Goal: Task Accomplishment & Management: Manage account settings

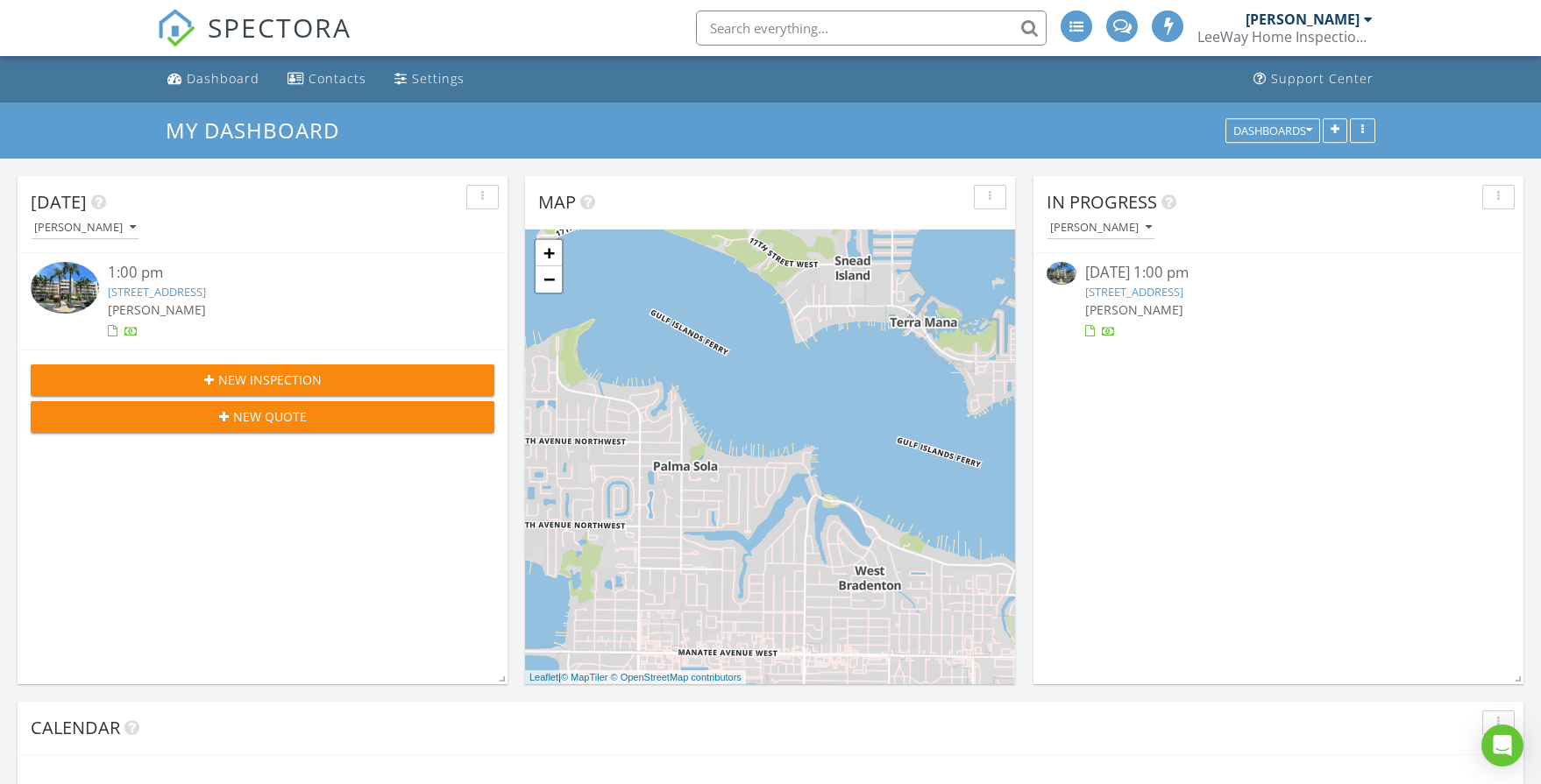
scroll to position [1596, 1542]
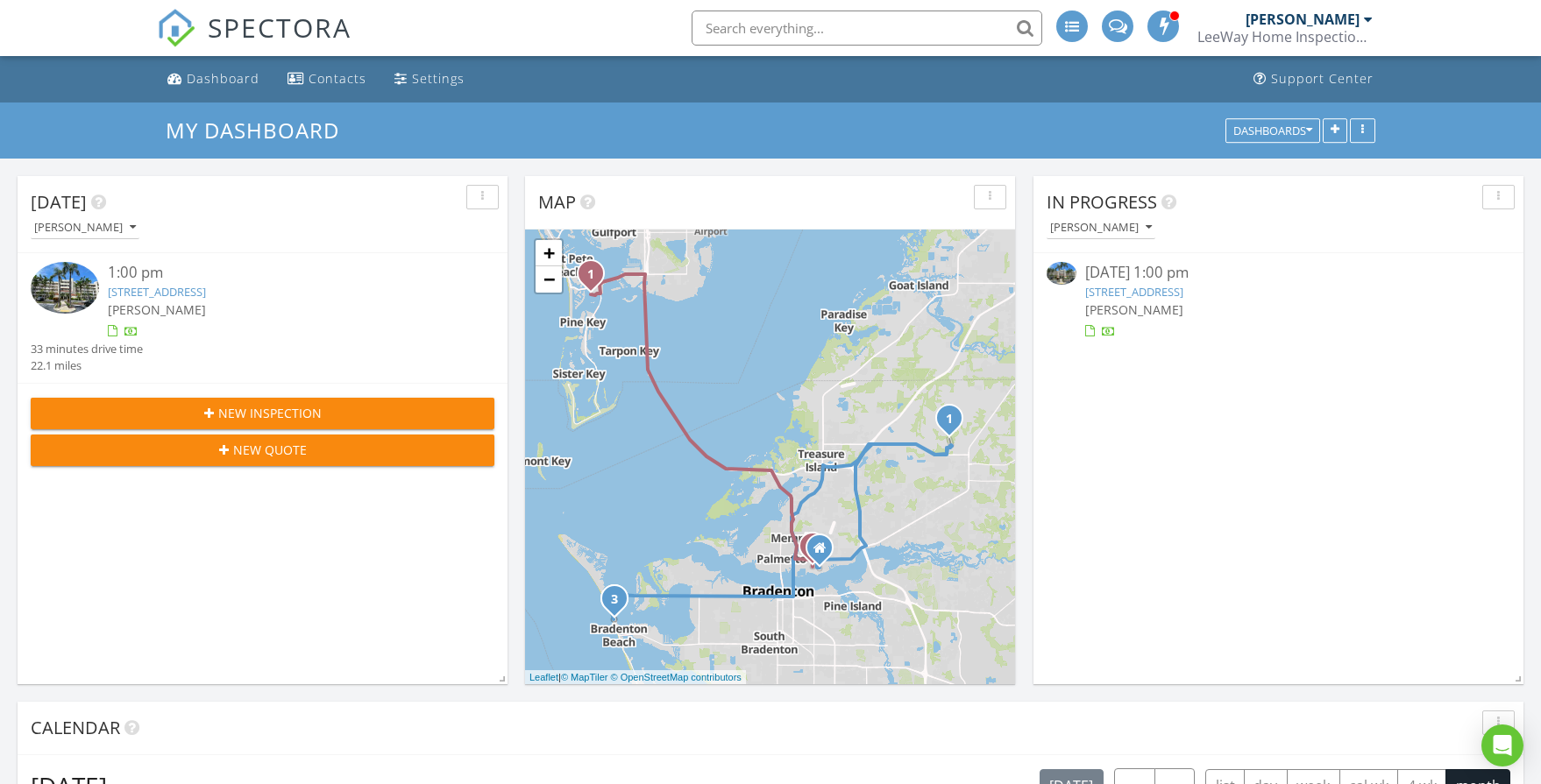
click at [190, 288] on link "6083 Bahia Del Mar Cir 359, St. Petersburg, FL 33715" at bounding box center [157, 292] width 98 height 16
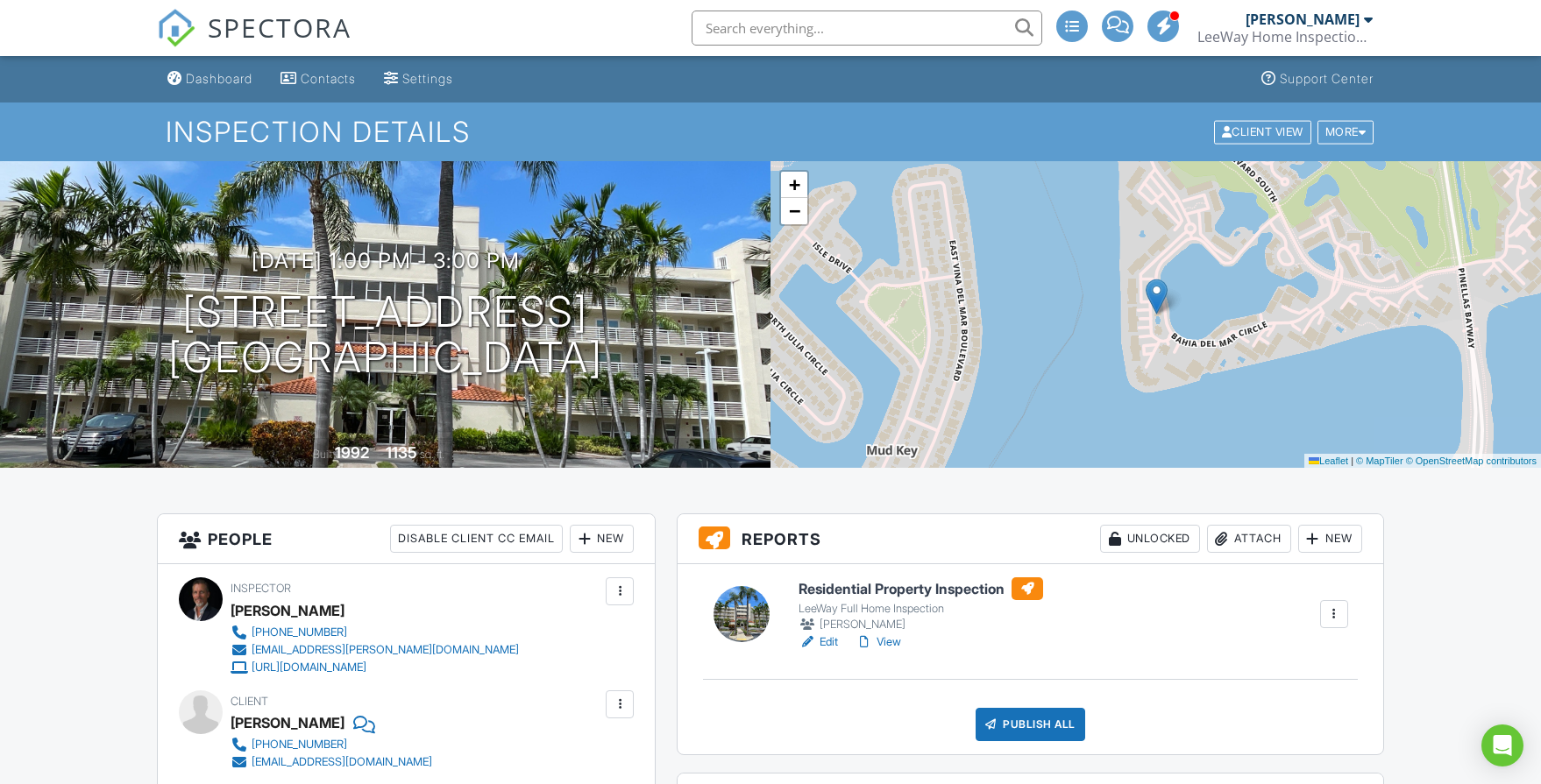
scroll to position [116, 0]
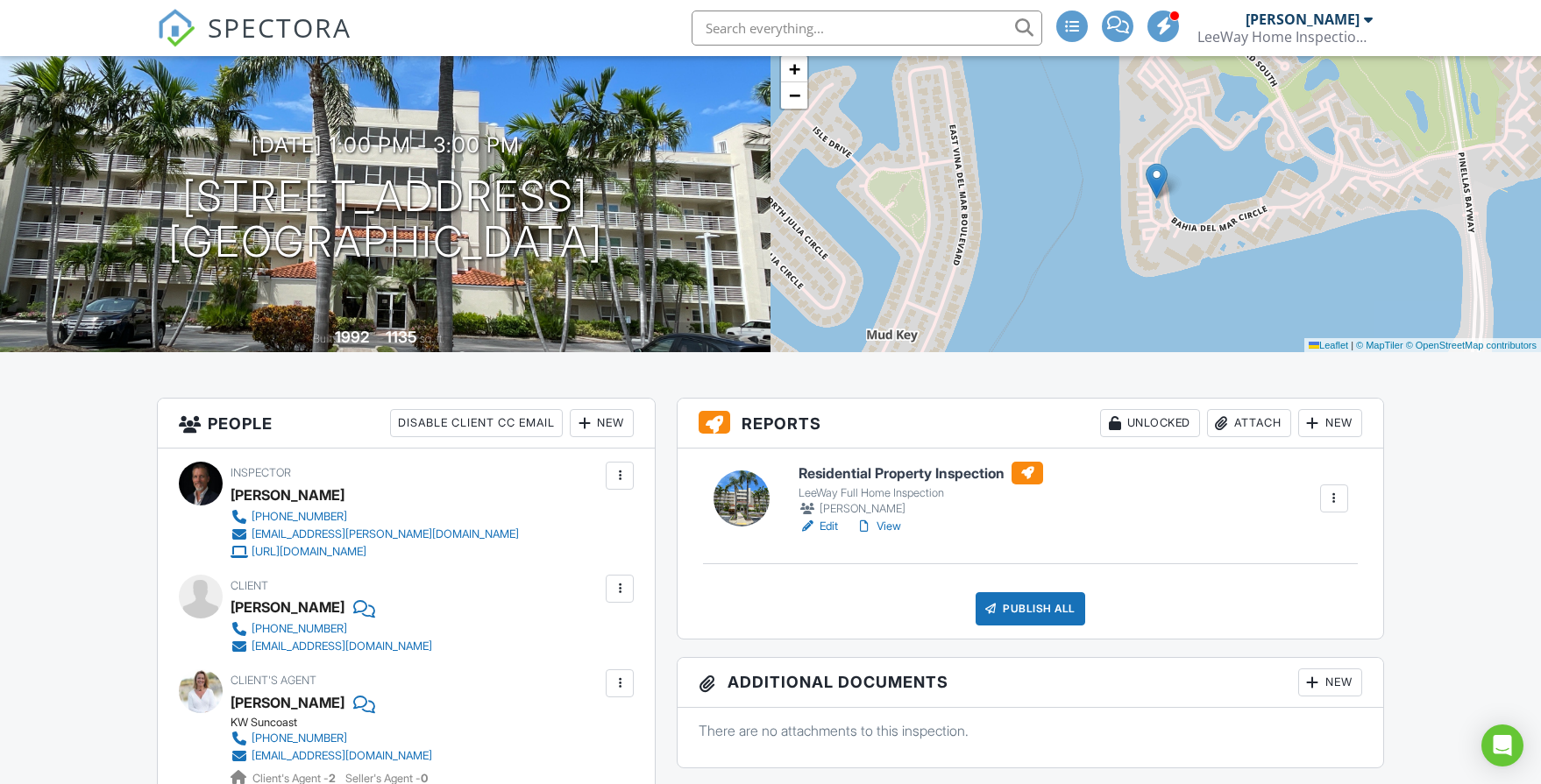
click at [890, 526] on link "View" at bounding box center [878, 527] width 46 height 18
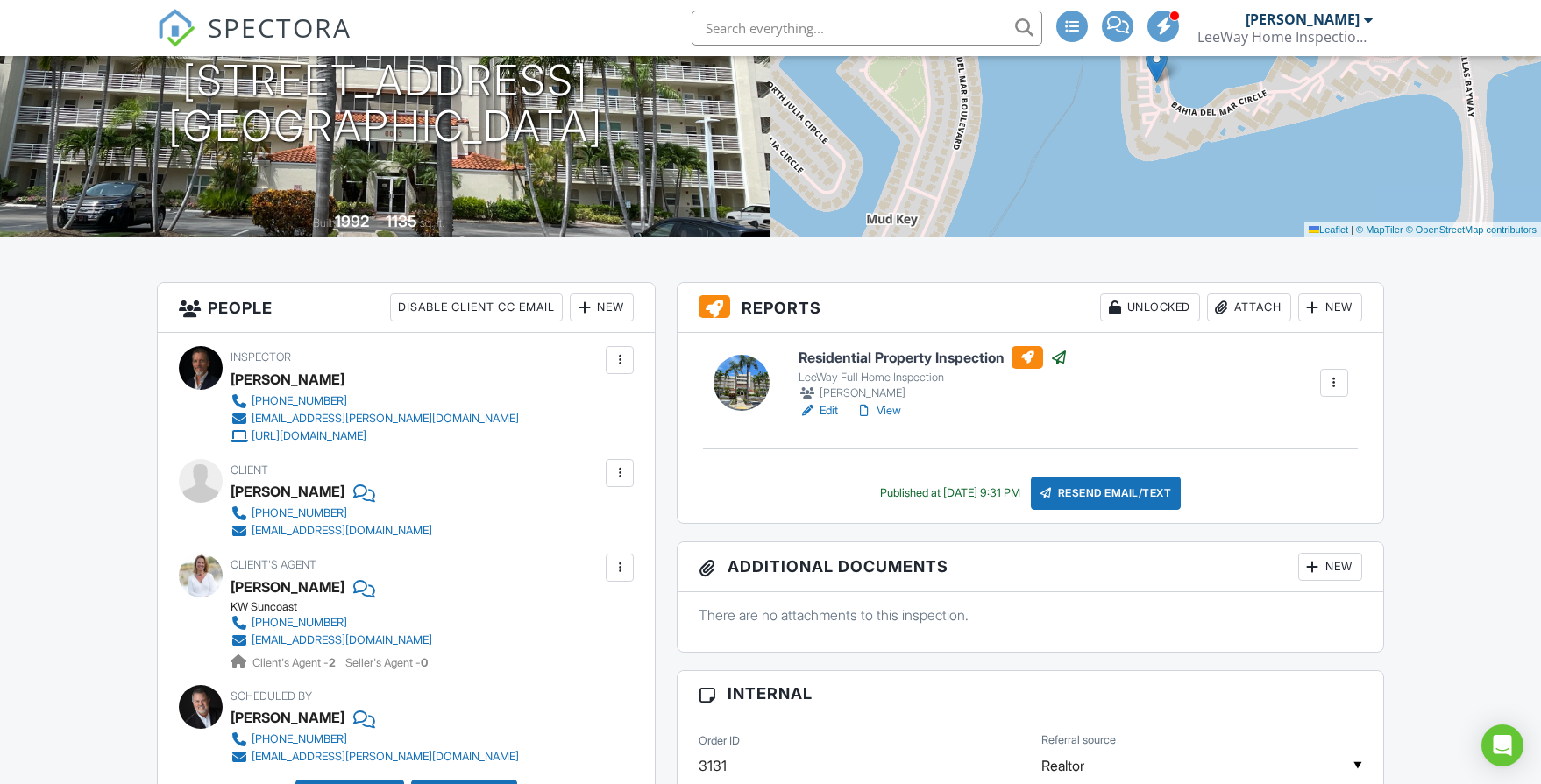
scroll to position [246, 0]
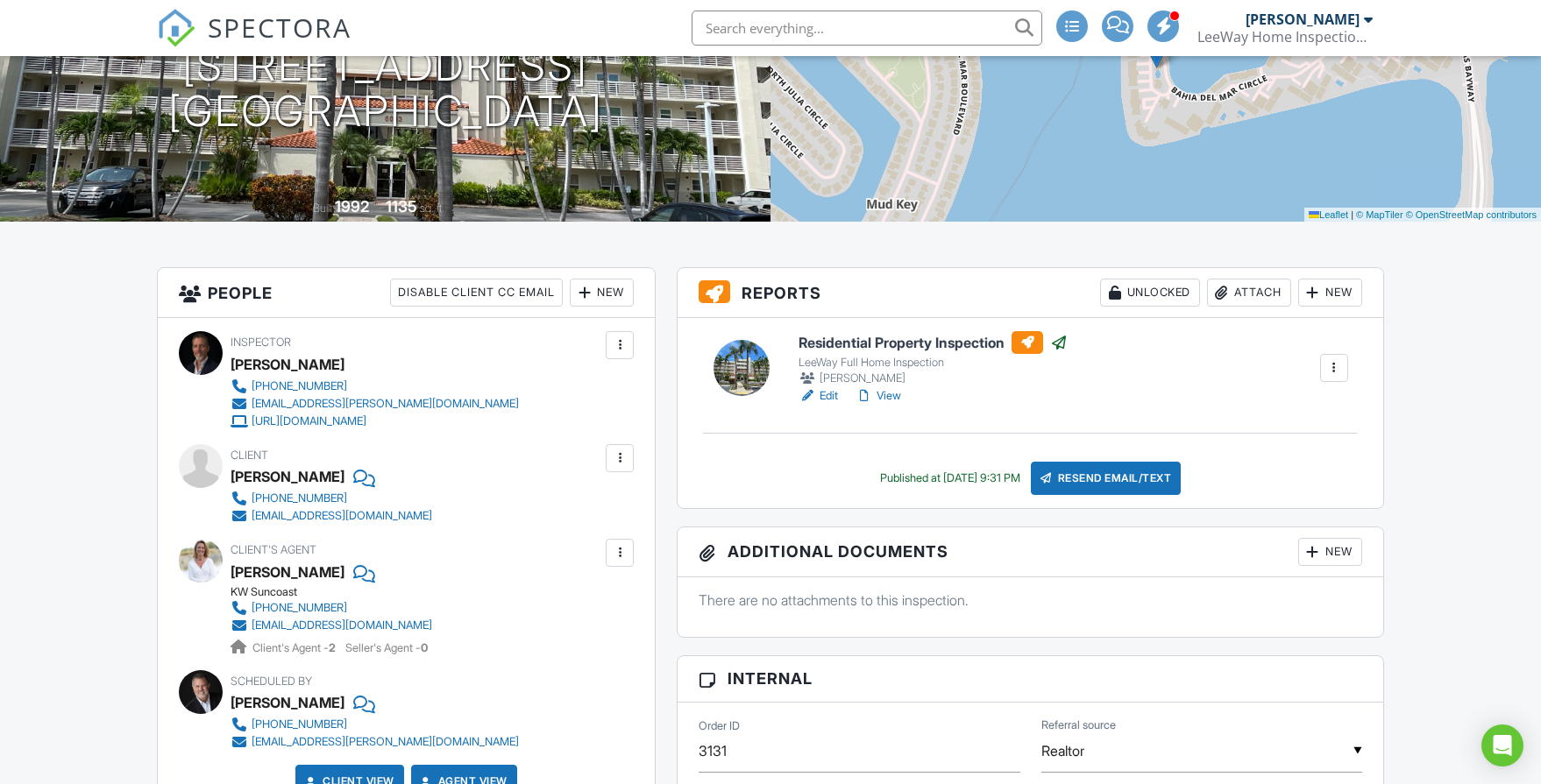
click at [895, 395] on link "View" at bounding box center [878, 396] width 46 height 18
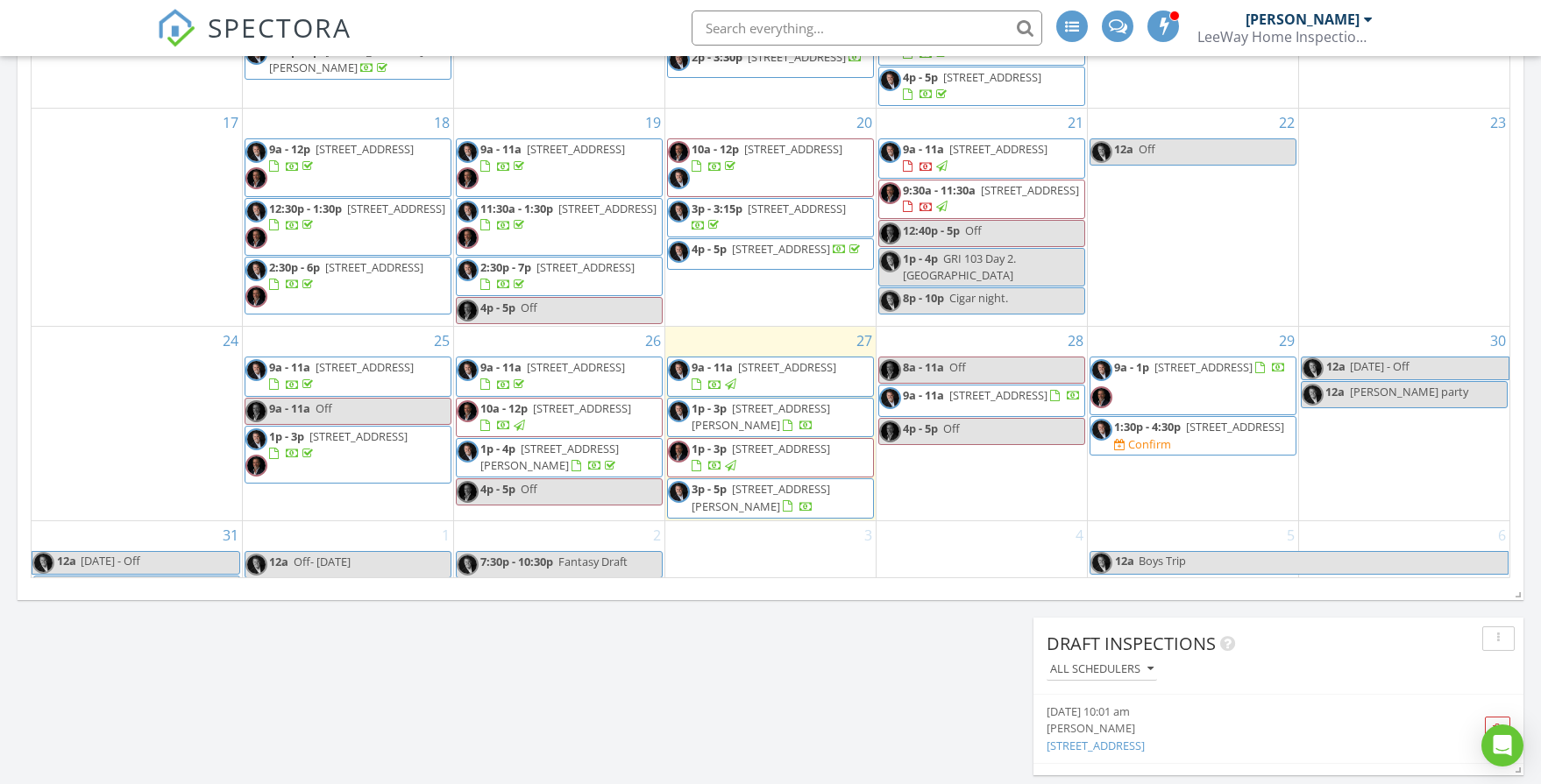
scroll to position [354, 0]
